Goal: Check status: Check status

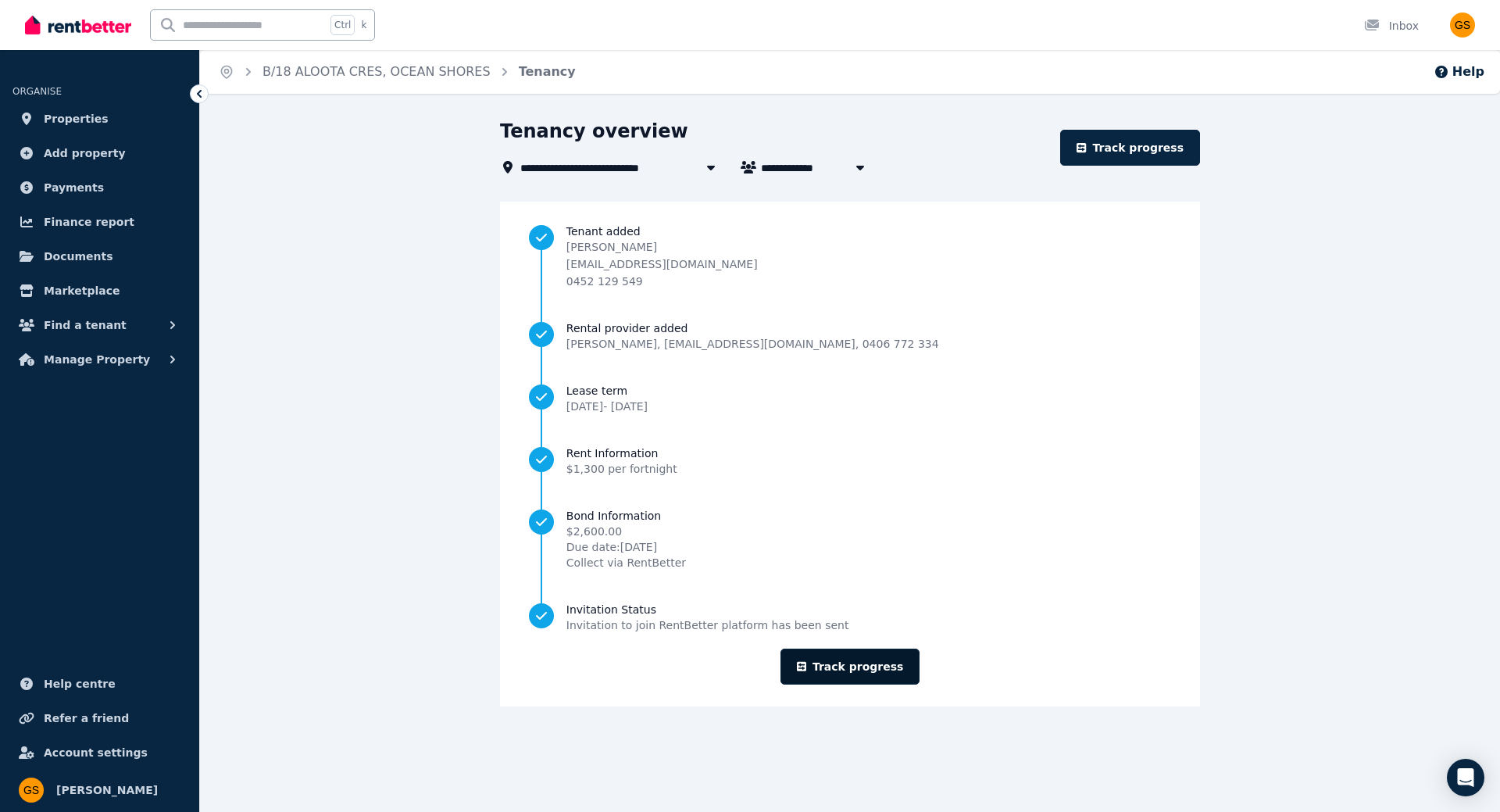
click at [894, 667] on link "Track progress" at bounding box center [851, 667] width 140 height 36
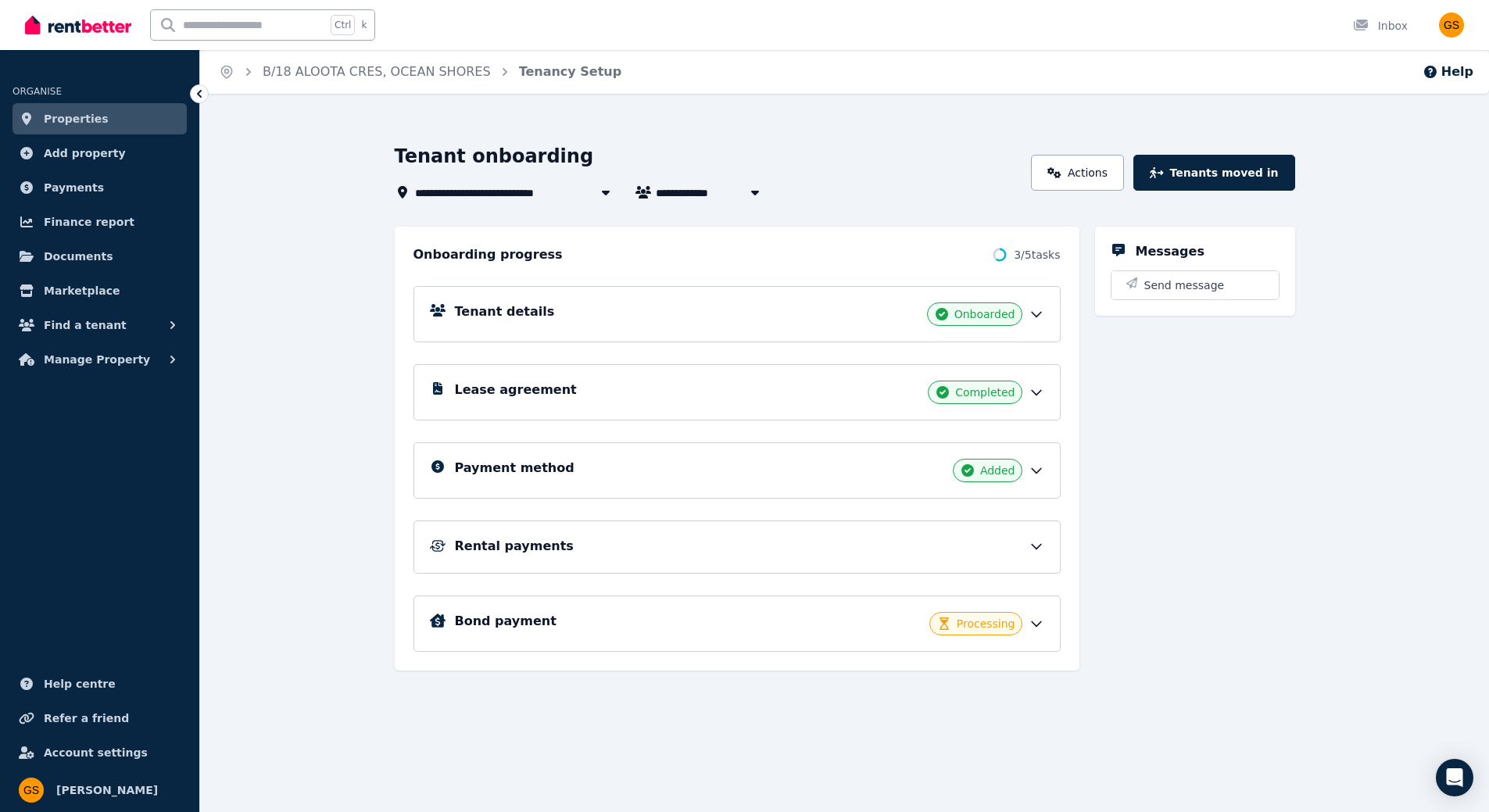
click at [1029, 623] on icon at bounding box center [1036, 623] width 16 height 16
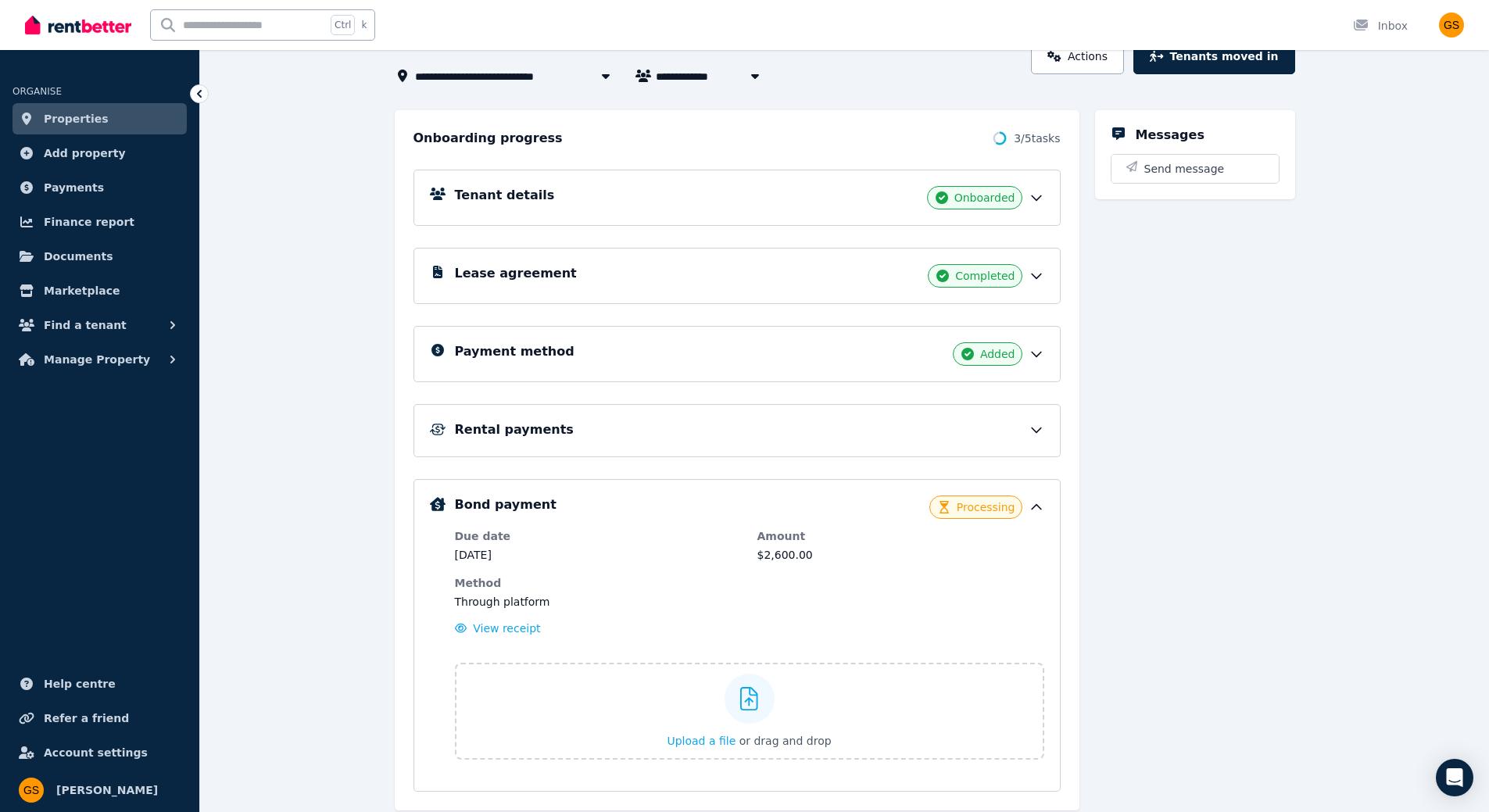
scroll to position [168, 0]
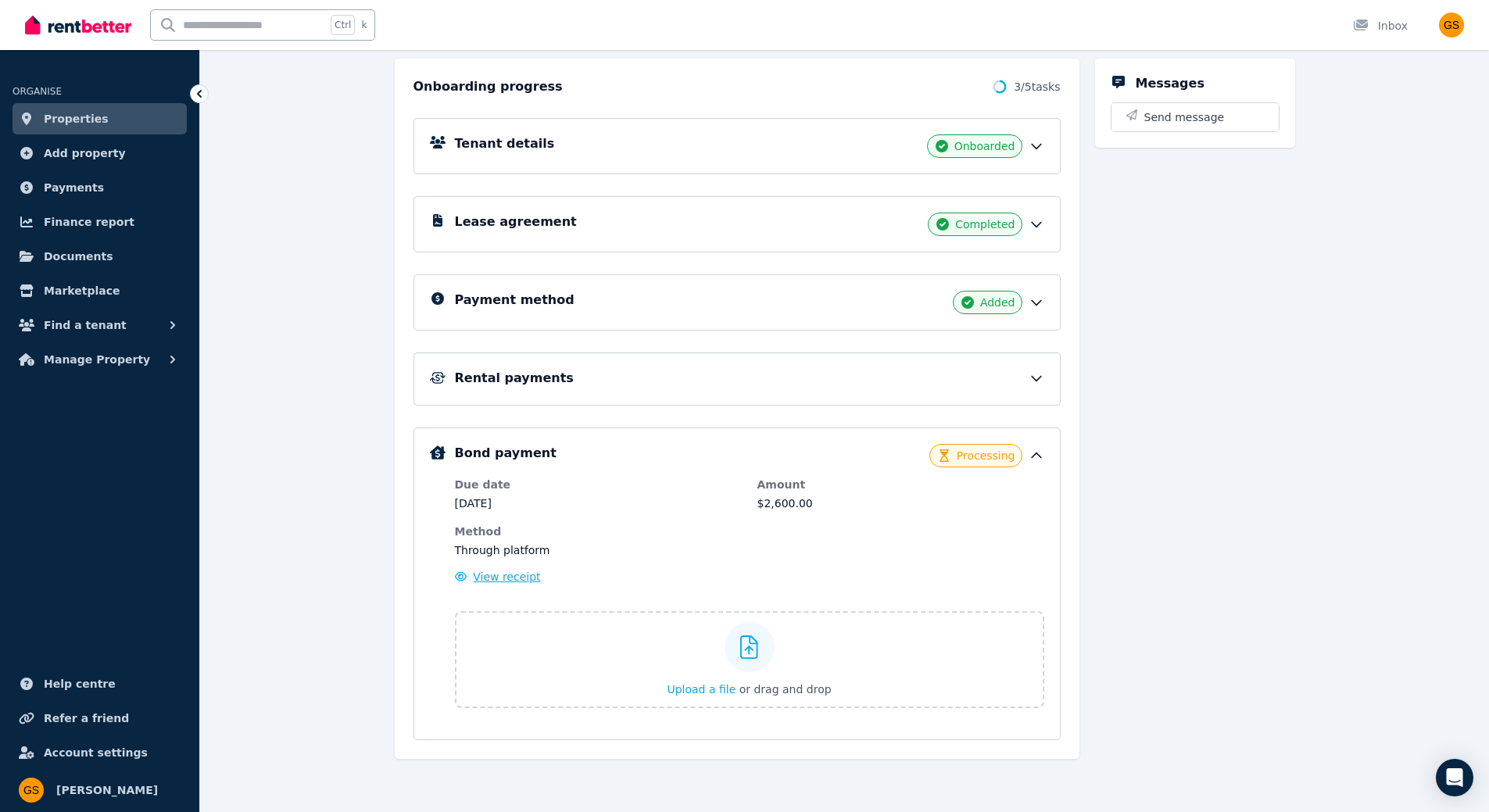
click at [492, 577] on span "View receipt" at bounding box center [507, 576] width 67 height 12
click at [1032, 447] on div "Bond payment Processing" at bounding box center [750, 456] width 590 height 24
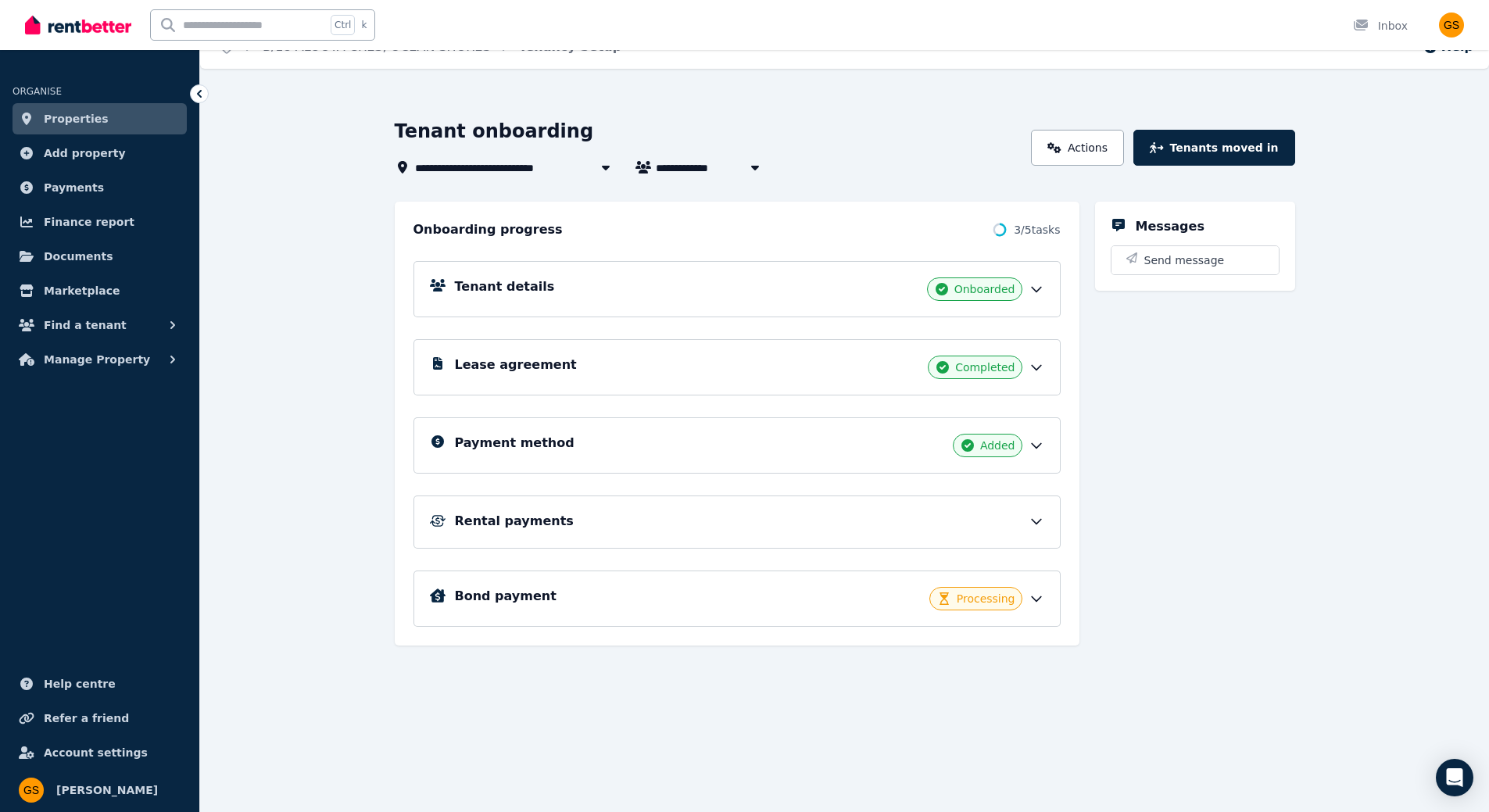
scroll to position [25, 0]
click at [1018, 525] on div "Rental payments" at bounding box center [750, 521] width 590 height 19
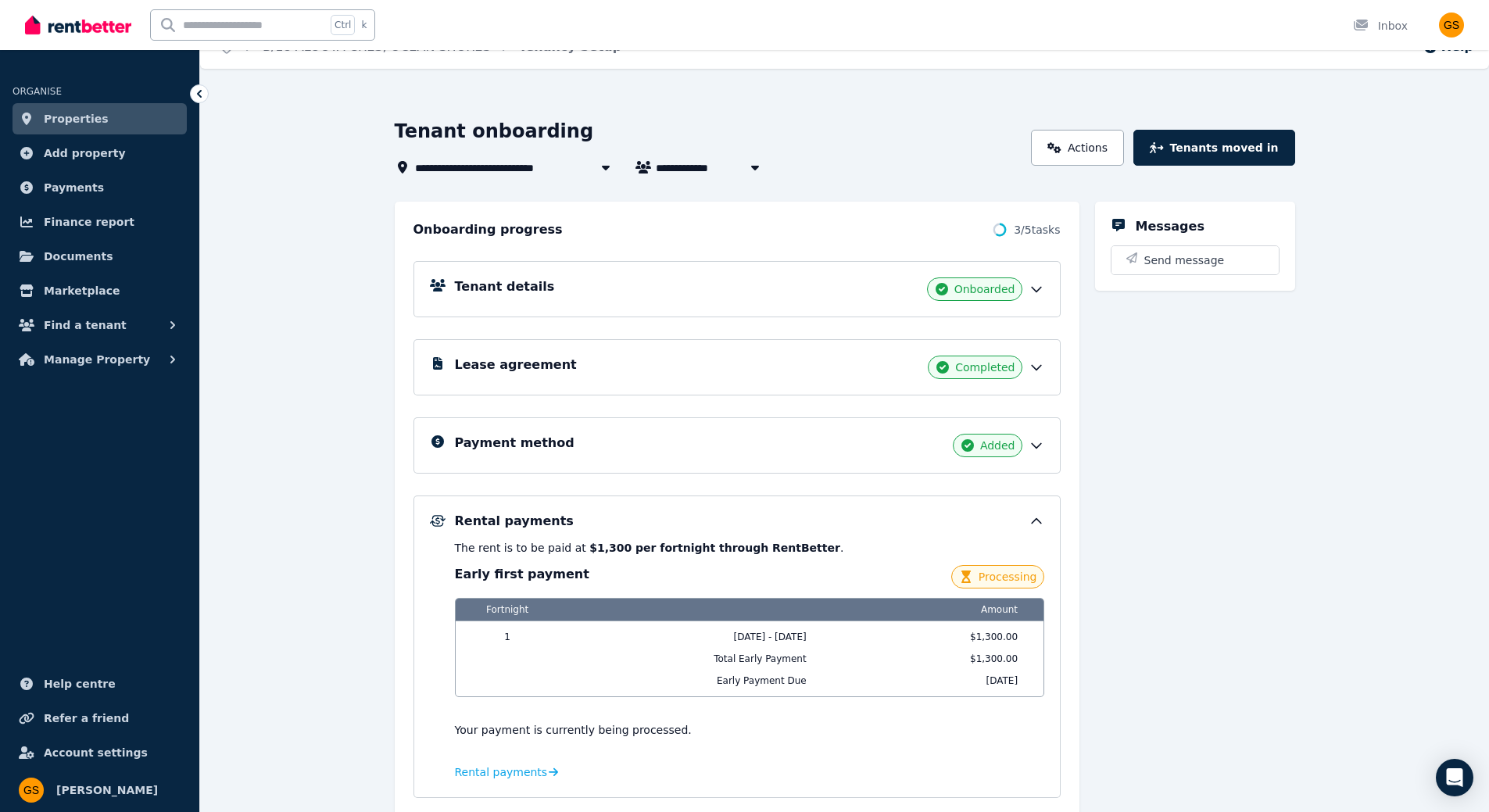
scroll to position [161, 0]
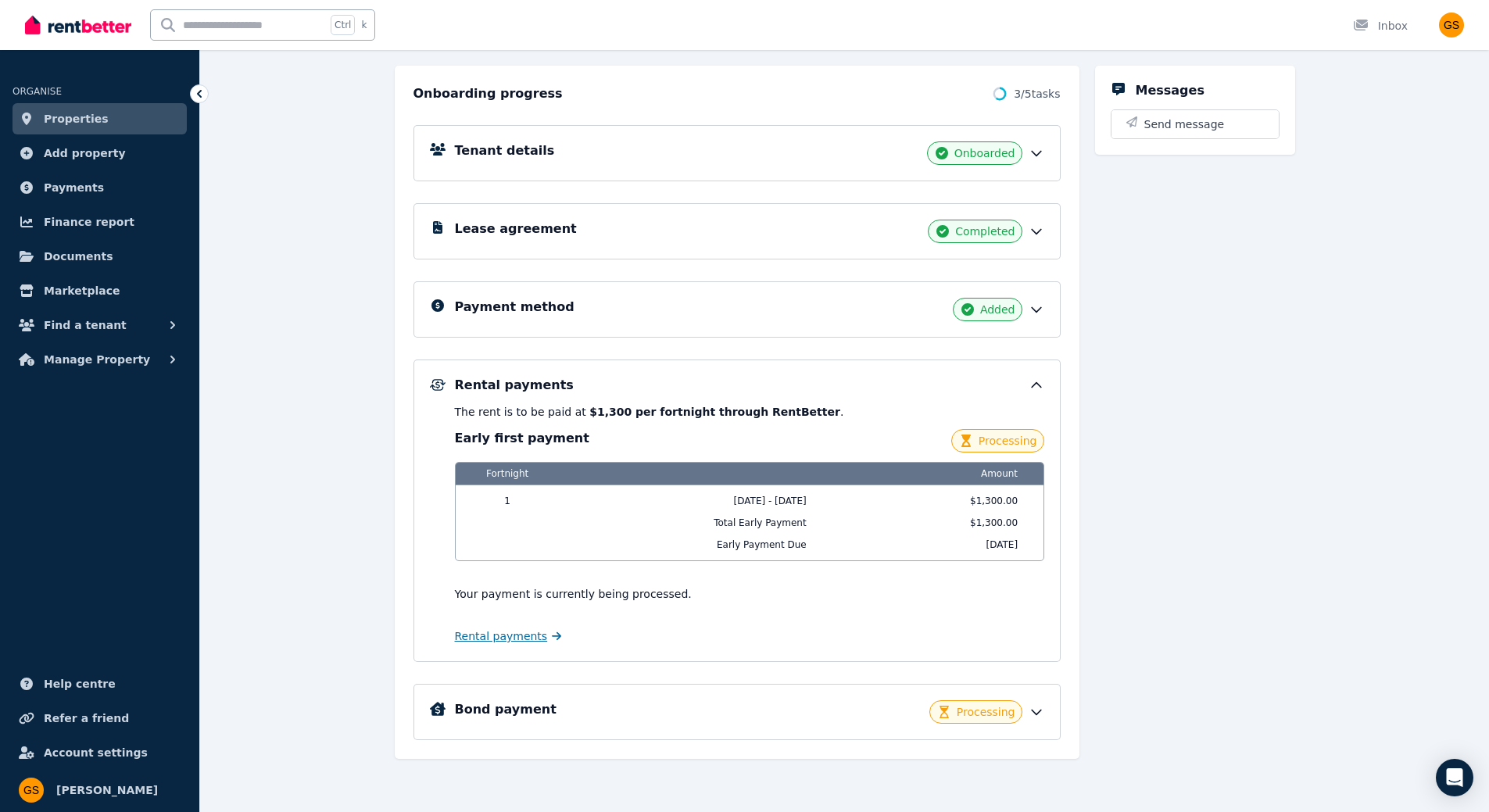
click at [509, 638] on span "Rental payments" at bounding box center [501, 635] width 93 height 16
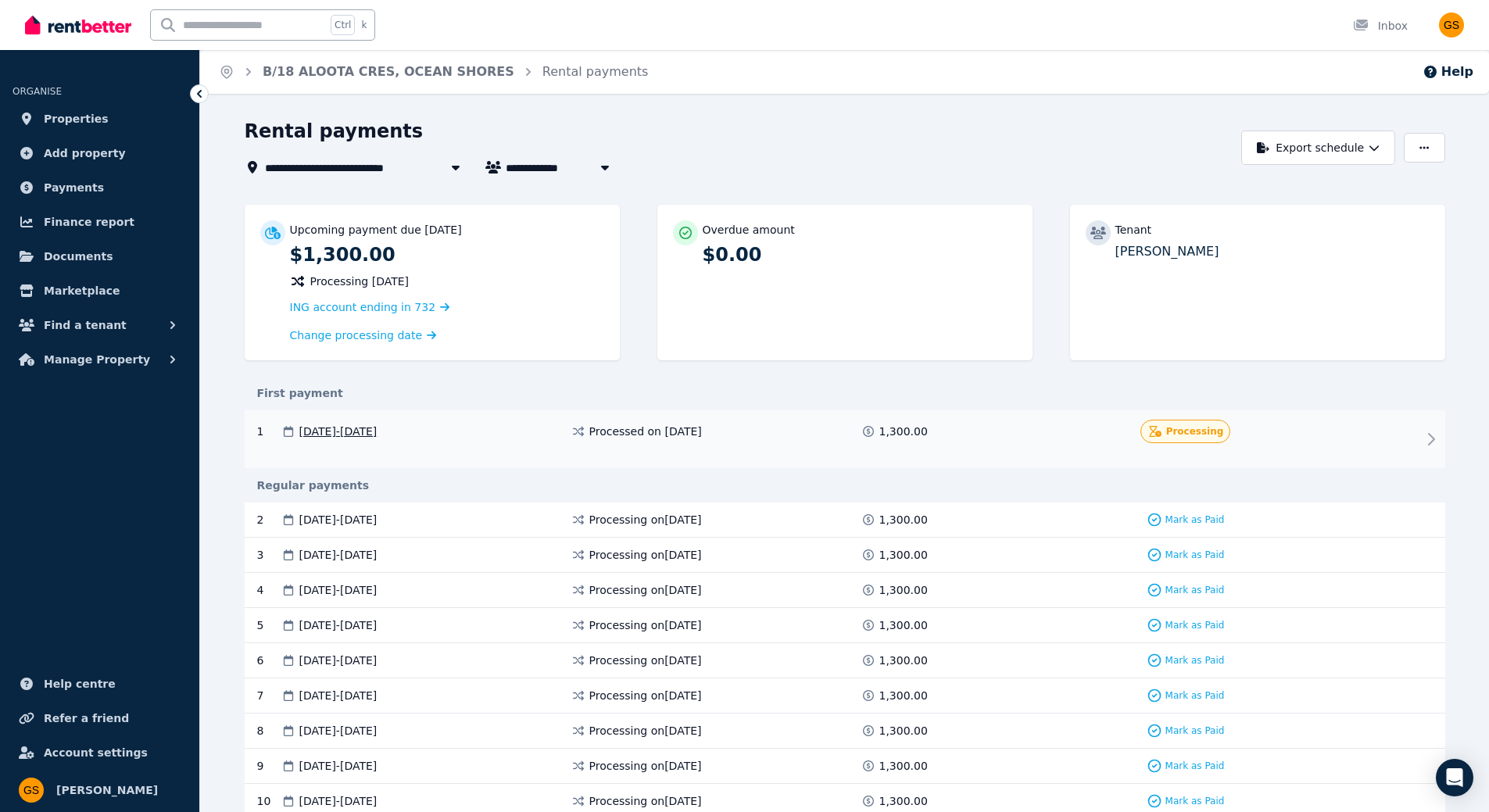
click at [1267, 429] on div "Processing" at bounding box center [1185, 431] width 275 height 24
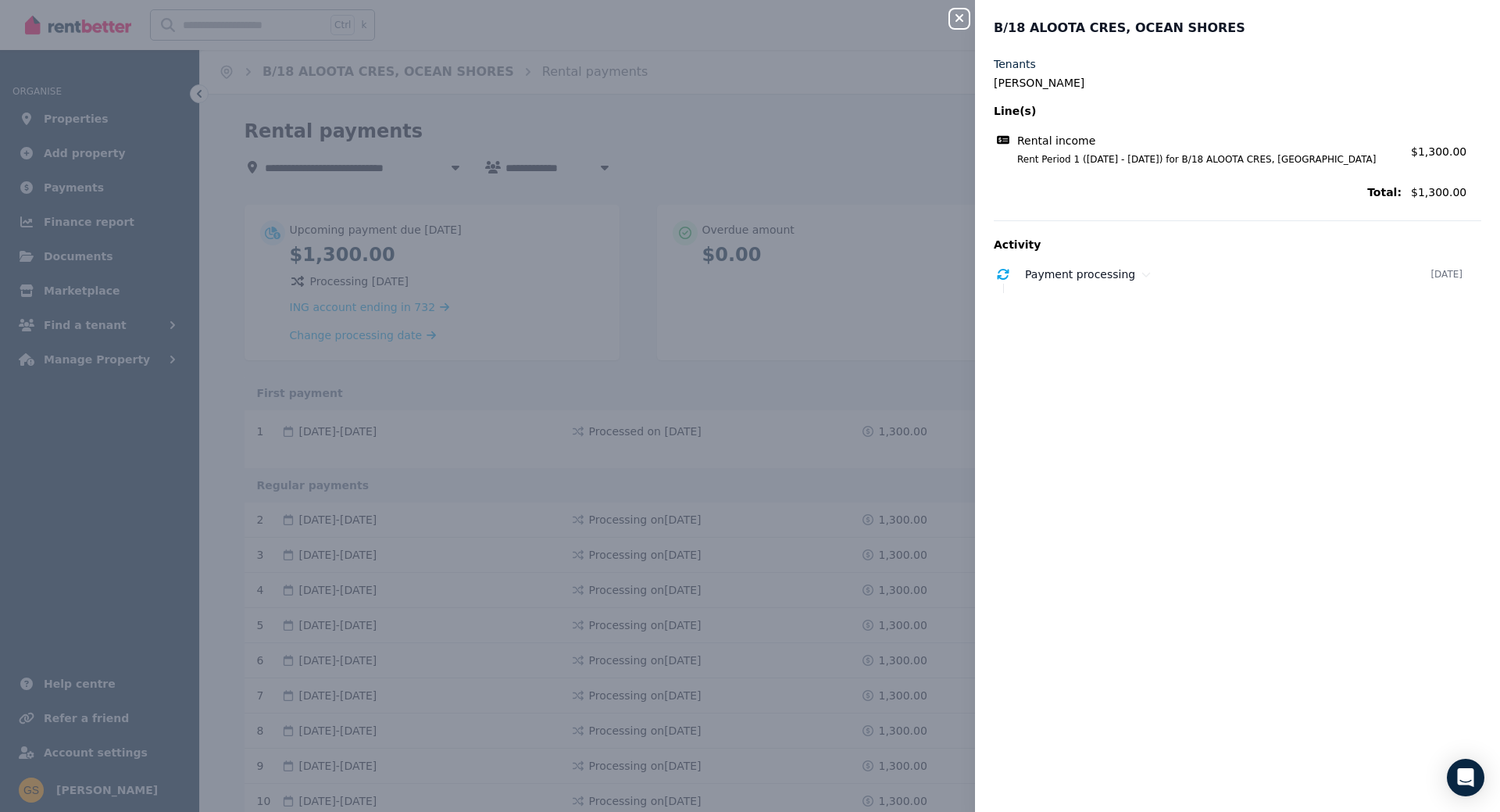
click at [961, 25] on button "Close panel" at bounding box center [959, 18] width 19 height 19
